Goal: Task Accomplishment & Management: Manage account settings

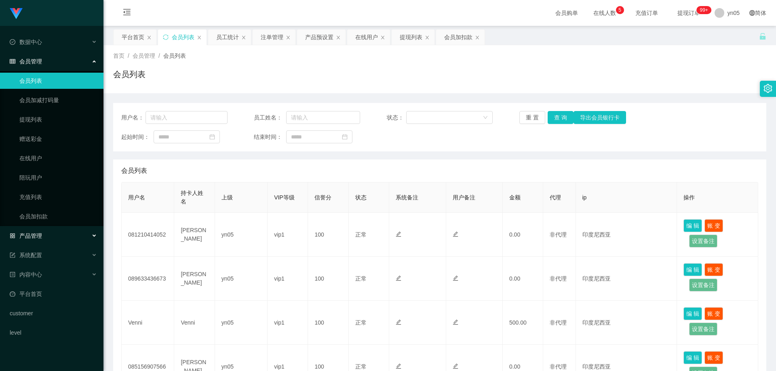
click at [44, 233] on div "产品管理" at bounding box center [51, 236] width 103 height 16
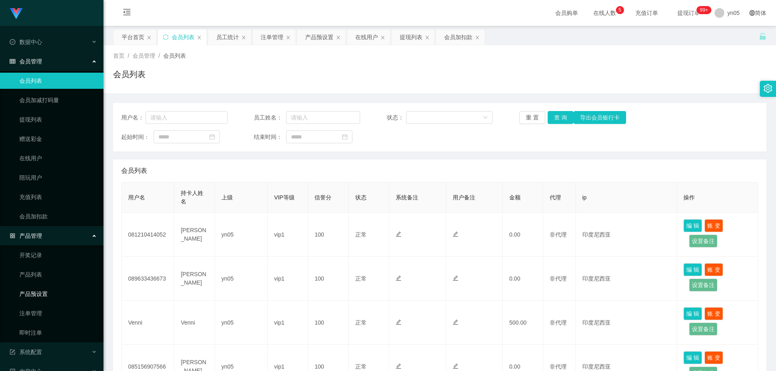
click at [47, 294] on link "产品预设置" at bounding box center [58, 294] width 78 height 16
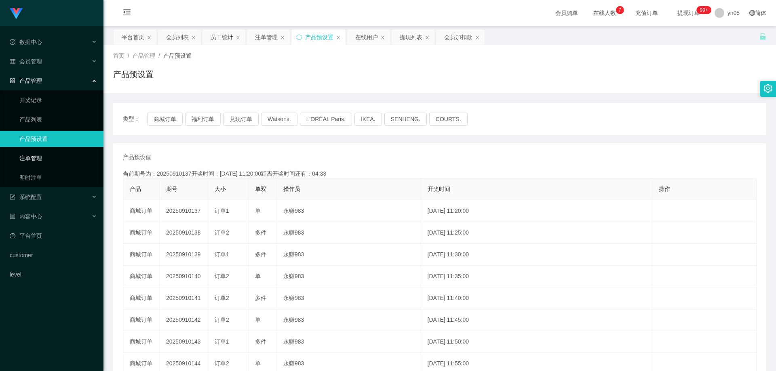
click at [40, 163] on link "注单管理" at bounding box center [58, 158] width 78 height 16
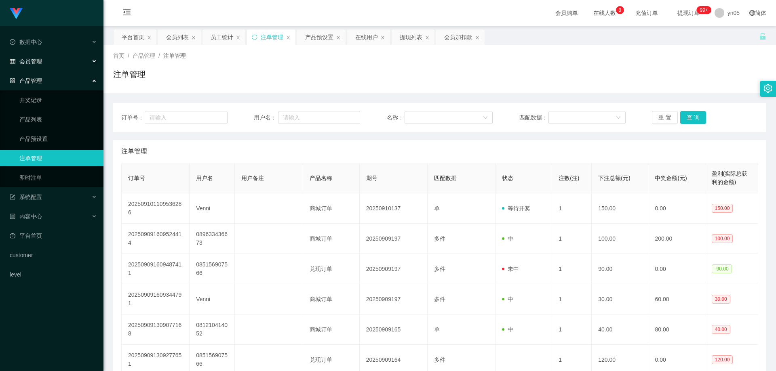
click at [45, 58] on div "会员管理" at bounding box center [51, 61] width 103 height 16
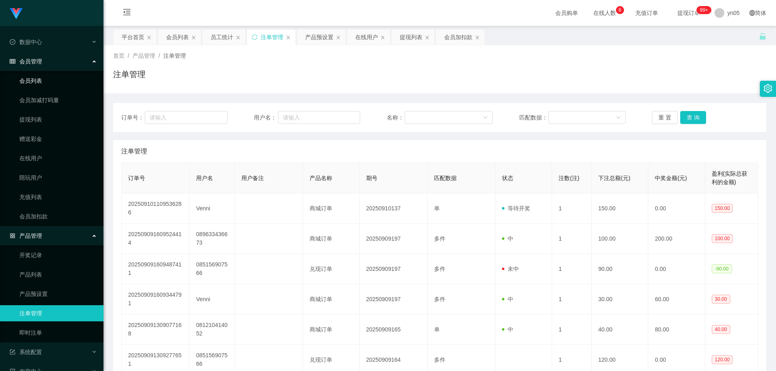
click at [31, 77] on link "会员列表" at bounding box center [58, 81] width 78 height 16
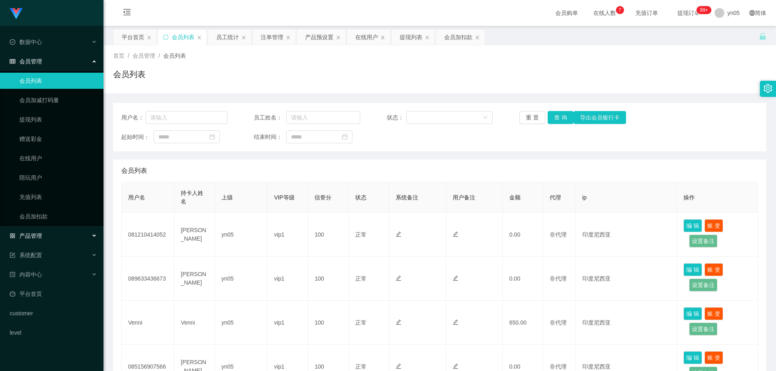
click at [36, 240] on div "产品管理" at bounding box center [51, 236] width 103 height 16
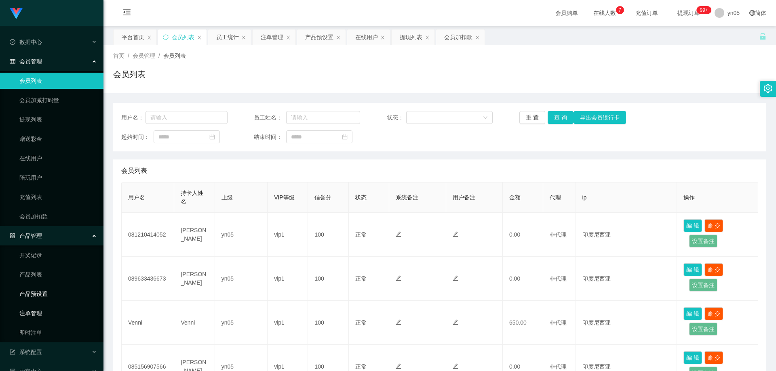
drag, startPoint x: 49, startPoint y: 299, endPoint x: 53, endPoint y: 306, distance: 8.3
click at [49, 299] on link "产品预设置" at bounding box center [58, 294] width 78 height 16
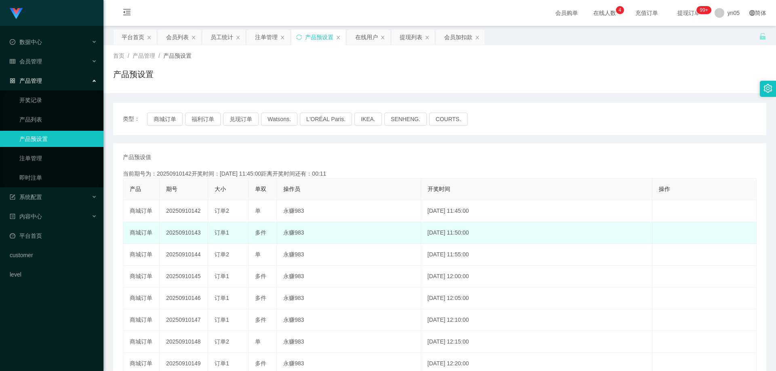
click at [222, 233] on span "订单1" at bounding box center [222, 233] width 15 height 6
drag, startPoint x: 231, startPoint y: 233, endPoint x: 216, endPoint y: 231, distance: 15.0
click at [216, 231] on div "订单1" at bounding box center [228, 233] width 27 height 8
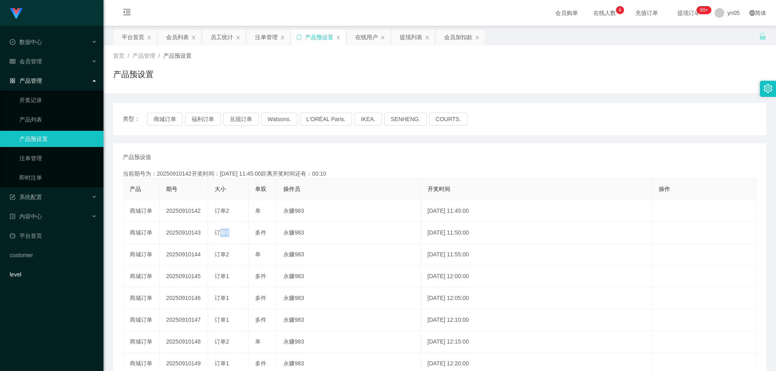
copy span "订单1"
click at [32, 58] on span "会员管理" at bounding box center [26, 61] width 32 height 6
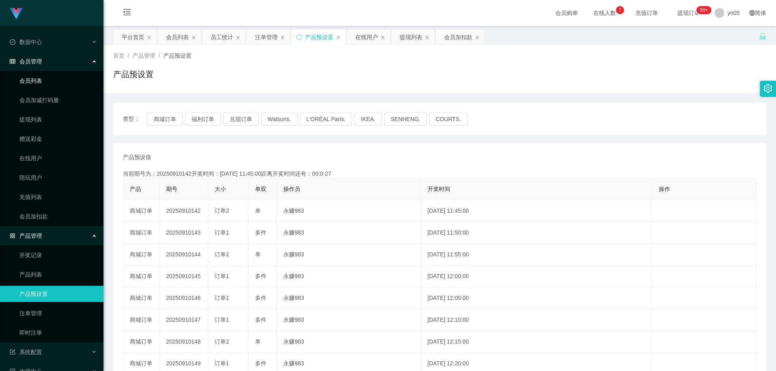
drag, startPoint x: 36, startPoint y: 80, endPoint x: 38, endPoint y: 61, distance: 18.2
click at [36, 80] on link "会员列表" at bounding box center [58, 81] width 78 height 16
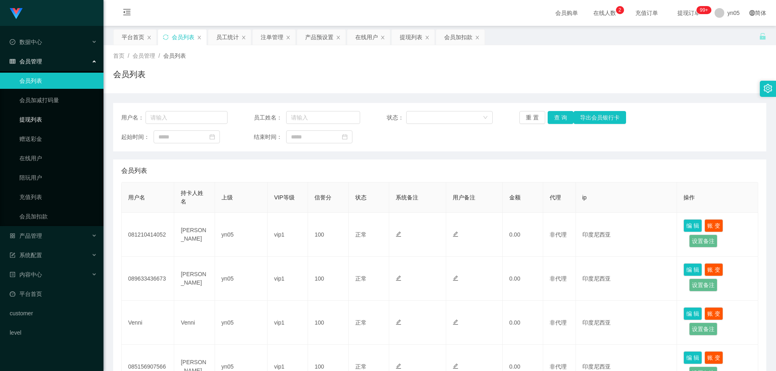
click at [42, 122] on link "提现列表" at bounding box center [58, 120] width 78 height 16
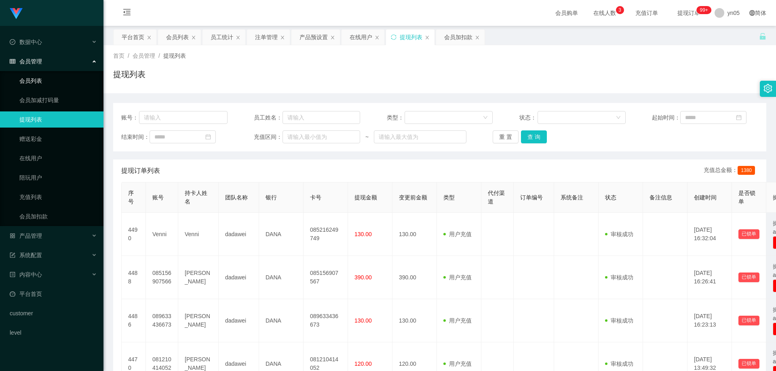
click at [32, 83] on link "会员列表" at bounding box center [58, 81] width 78 height 16
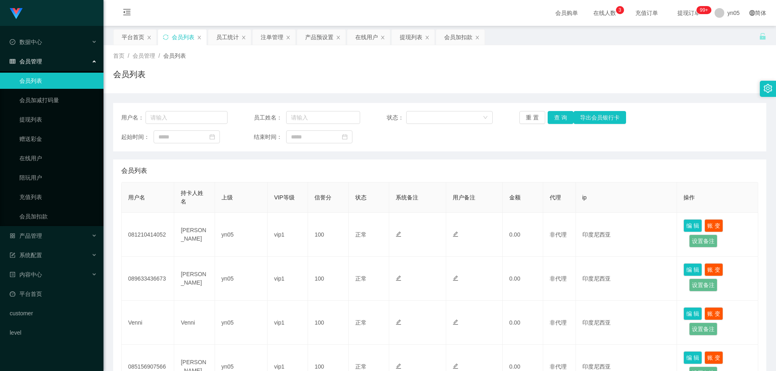
scroll to position [40, 0]
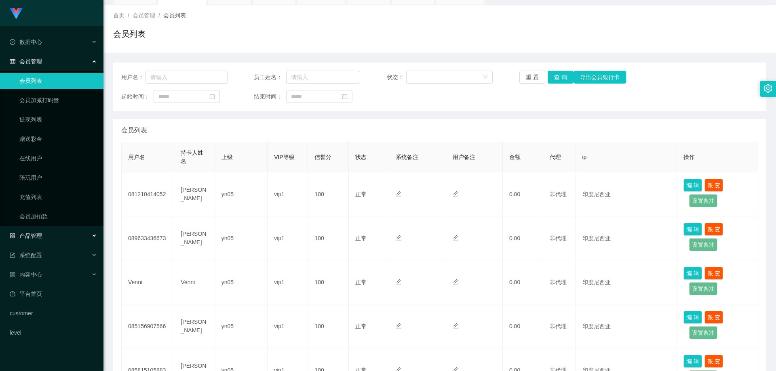
click at [44, 240] on div "产品管理" at bounding box center [51, 236] width 103 height 16
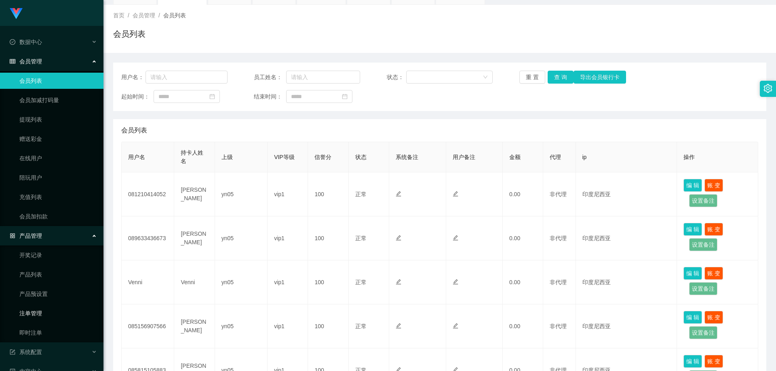
click at [44, 311] on link "注单管理" at bounding box center [58, 313] width 78 height 16
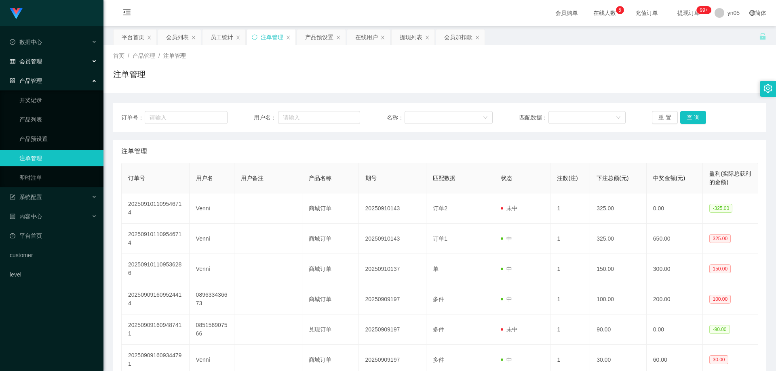
click at [41, 62] on span "会员管理" at bounding box center [26, 61] width 32 height 6
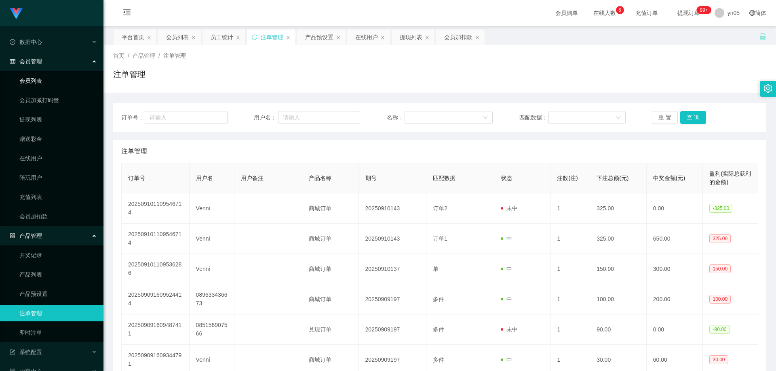
click at [42, 80] on link "会员列表" at bounding box center [58, 81] width 78 height 16
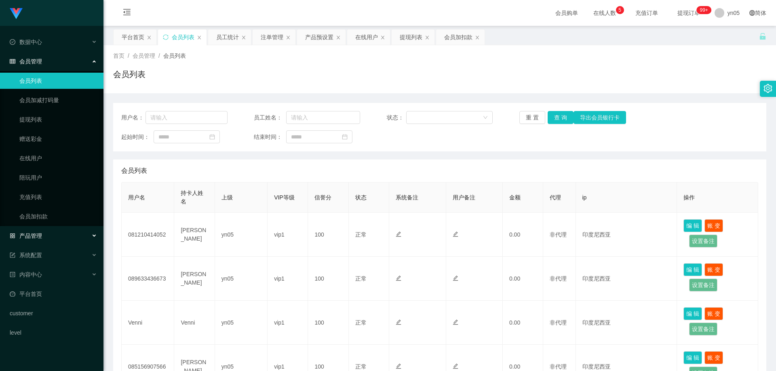
click at [40, 233] on span "产品管理" at bounding box center [26, 236] width 32 height 6
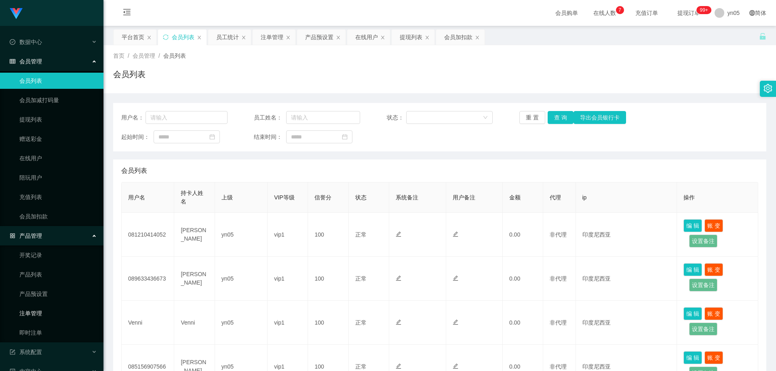
click at [45, 316] on link "注单管理" at bounding box center [58, 313] width 78 height 16
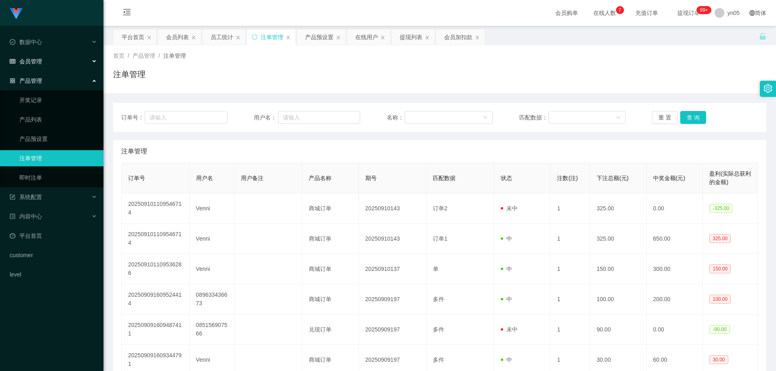
click at [41, 62] on span "会员管理" at bounding box center [26, 61] width 32 height 6
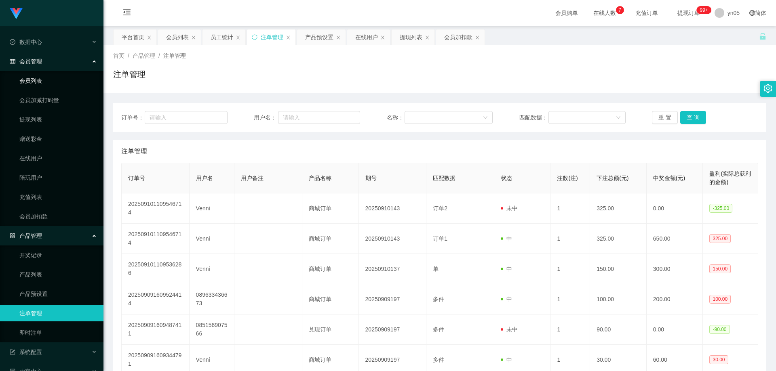
click at [37, 77] on link "会员列表" at bounding box center [58, 81] width 78 height 16
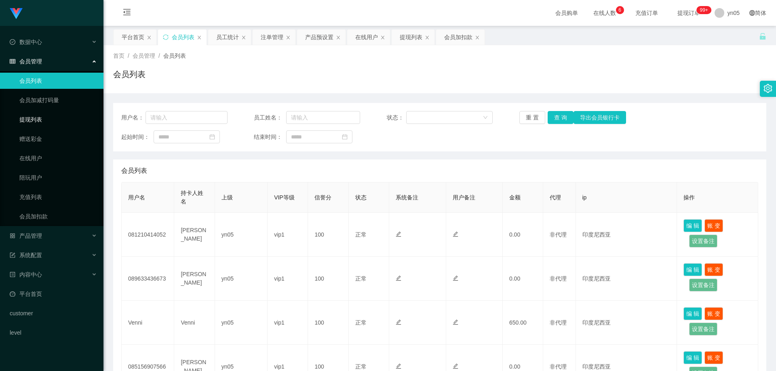
click at [46, 125] on link "提现列表" at bounding box center [58, 120] width 78 height 16
drag, startPoint x: 28, startPoint y: 238, endPoint x: 31, endPoint y: 246, distance: 8.1
click at [28, 238] on span "产品管理" at bounding box center [26, 236] width 32 height 6
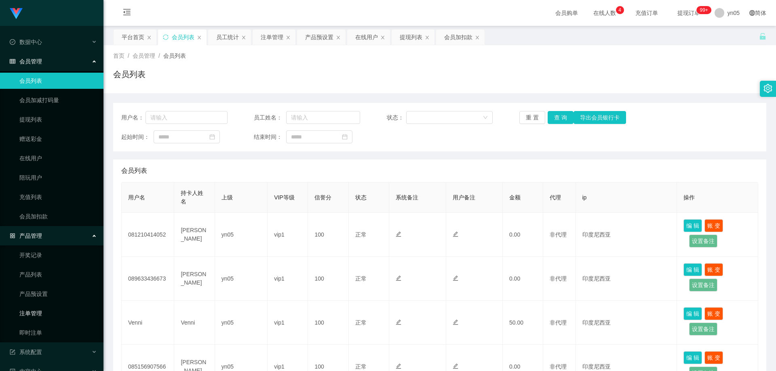
click at [49, 311] on link "注单管理" at bounding box center [58, 313] width 78 height 16
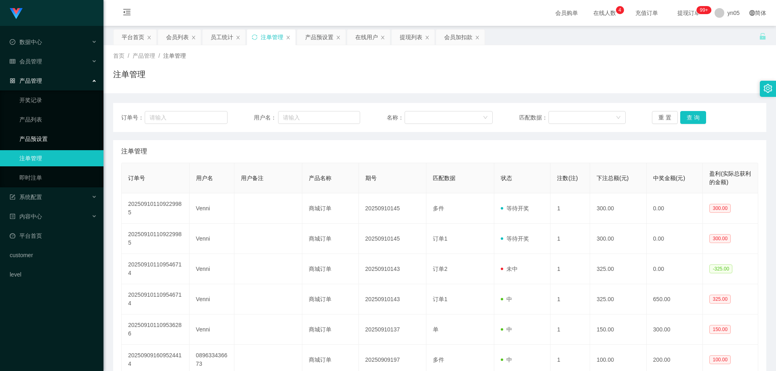
click at [51, 138] on link "产品预设置" at bounding box center [58, 139] width 78 height 16
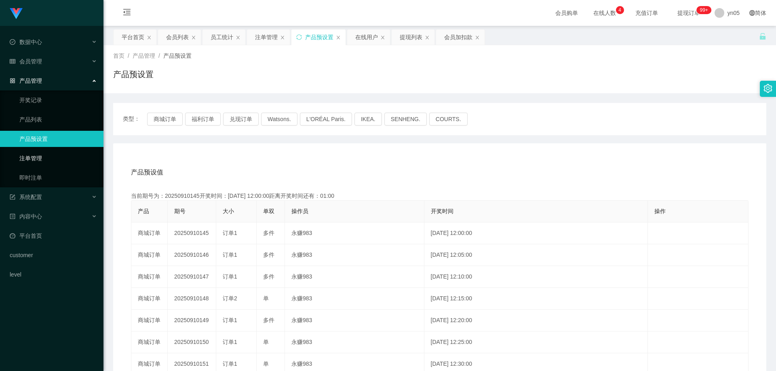
click at [41, 160] on link "注单管理" at bounding box center [58, 158] width 78 height 16
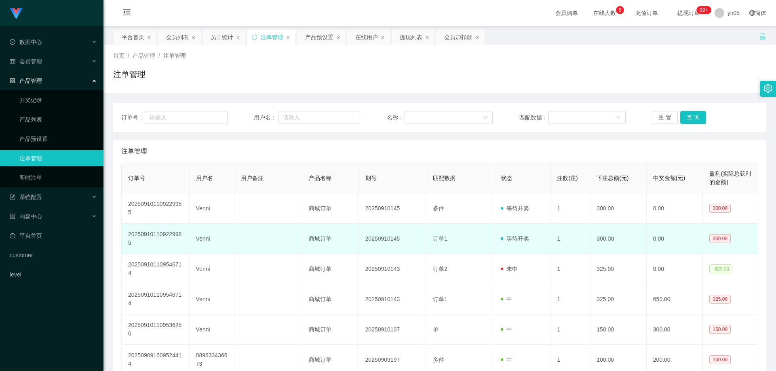
click at [202, 241] on td "Venni" at bounding box center [212, 239] width 45 height 30
copy td "Venni"
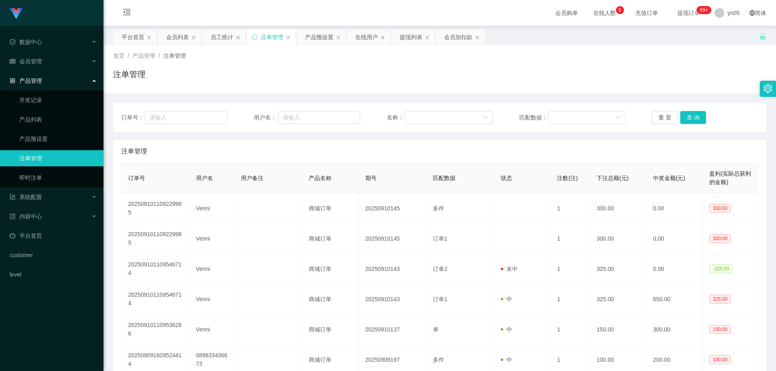
click at [49, 158] on link "注单管理" at bounding box center [58, 158] width 78 height 16
click at [31, 62] on span "会员管理" at bounding box center [26, 61] width 32 height 6
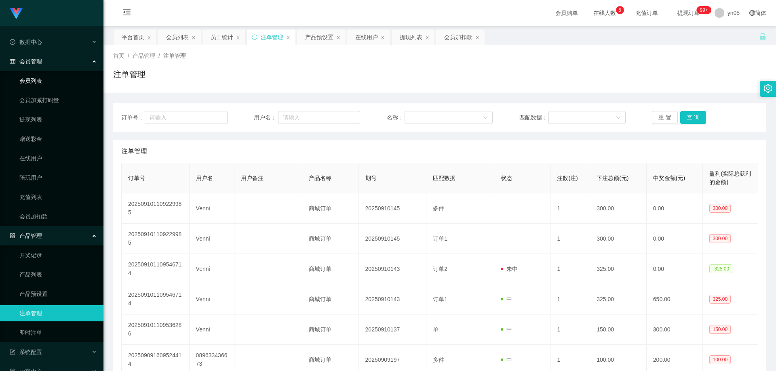
click at [37, 83] on link "会员列表" at bounding box center [58, 81] width 78 height 16
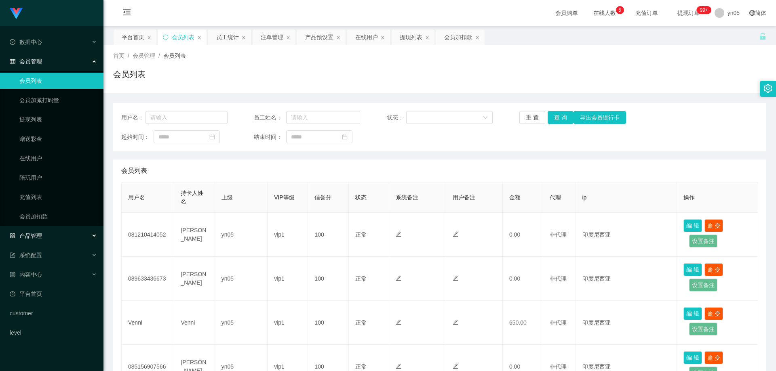
click at [37, 231] on div "产品管理" at bounding box center [51, 236] width 103 height 16
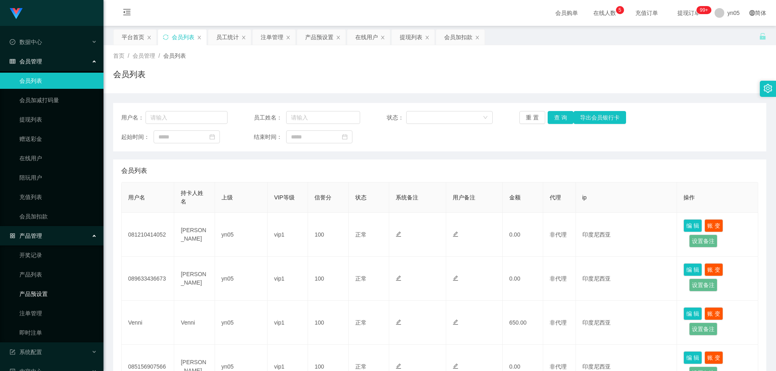
click at [50, 297] on link "产品预设置" at bounding box center [58, 294] width 78 height 16
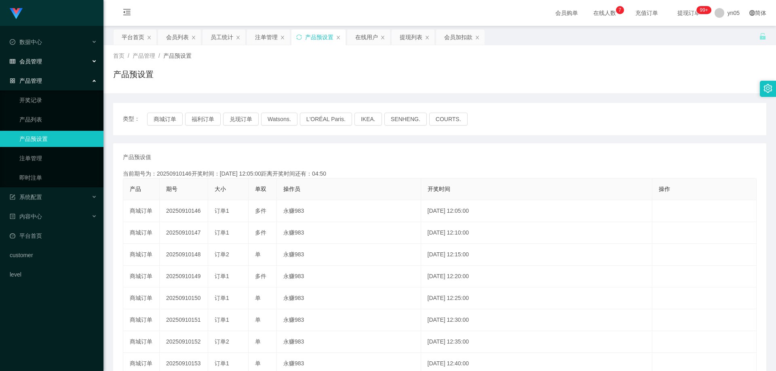
click at [28, 54] on div "会员管理" at bounding box center [51, 61] width 103 height 16
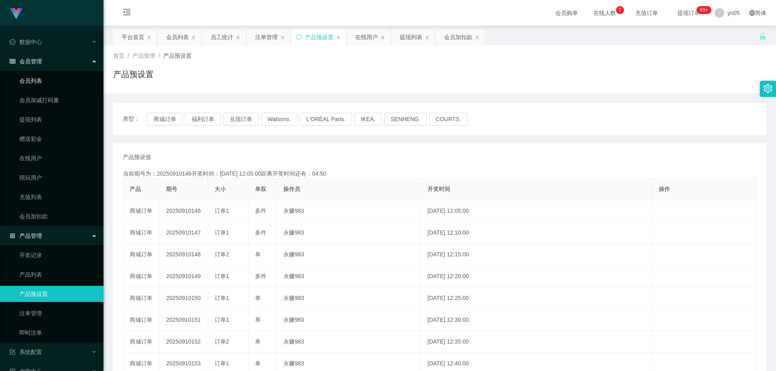
click at [43, 76] on link "会员列表" at bounding box center [58, 81] width 78 height 16
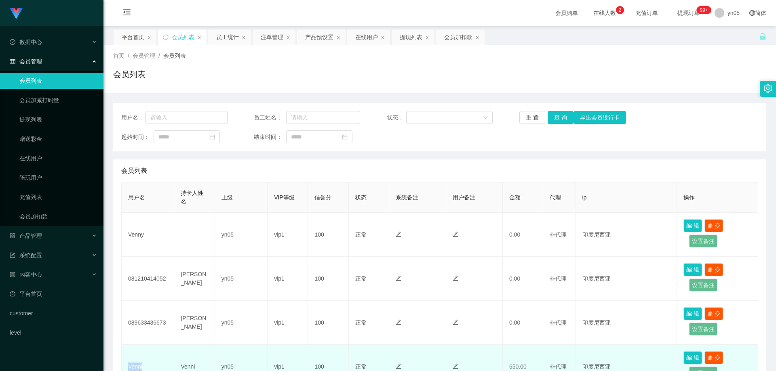
drag, startPoint x: 0, startPoint y: 0, endPoint x: 139, endPoint y: 287, distance: 318.4
click at [139, 345] on td "Venni" at bounding box center [148, 367] width 53 height 44
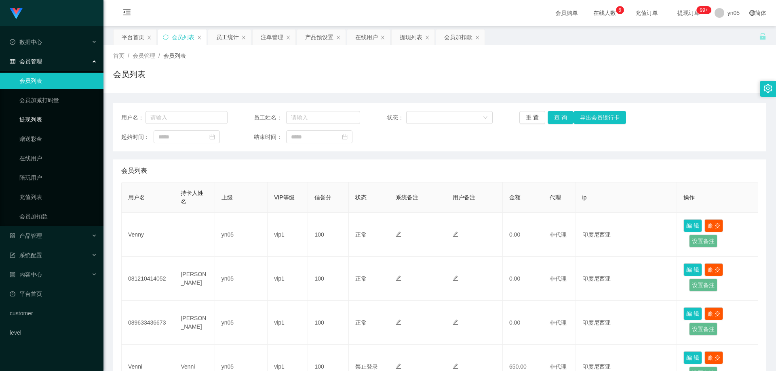
scroll to position [40, 0]
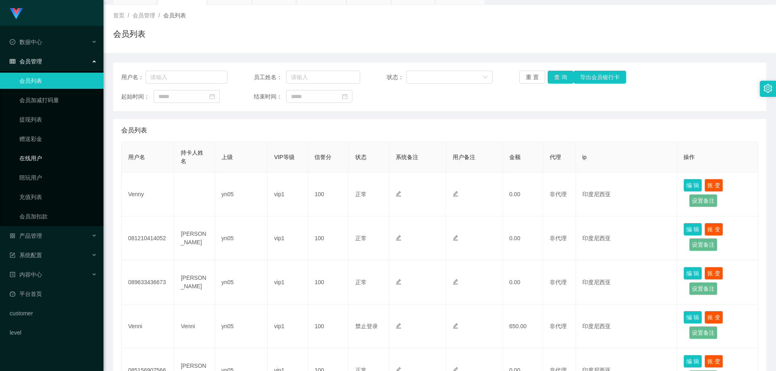
click at [41, 164] on link "在线用户" at bounding box center [58, 158] width 78 height 16
